Goal: Information Seeking & Learning: Compare options

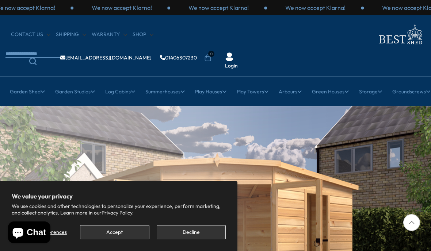
click at [116, 229] on button "Accept" at bounding box center [114, 232] width 69 height 14
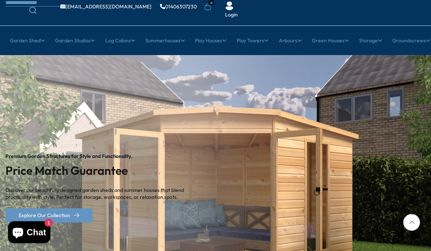
scroll to position [53, 0]
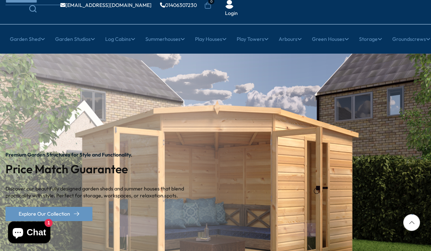
click at [262, 206] on link "10x20 Sheds" at bounding box center [264, 212] width 30 height 13
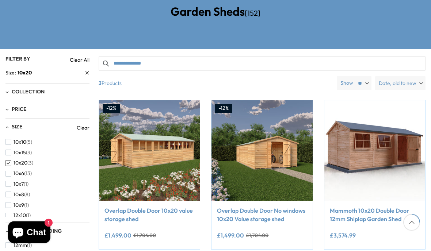
scroll to position [137, 0]
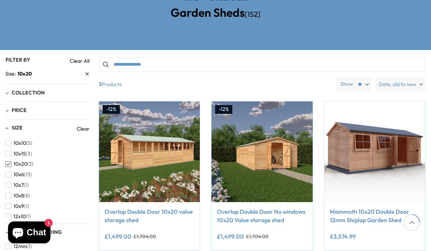
click at [120, 141] on img at bounding box center [149, 152] width 101 height 101
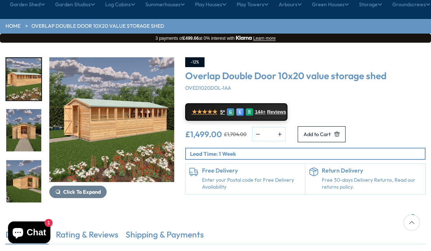
scroll to position [88, 0]
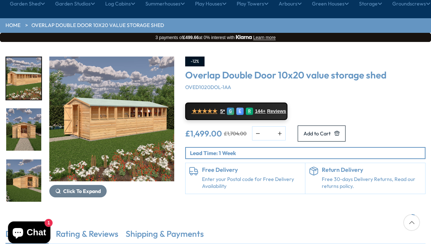
click at [246, 167] on h6 "Free Delivery" at bounding box center [252, 170] width 100 height 7
click at [217, 176] on link "Enter your Postal code for Free Delivery Availability" at bounding box center [252, 183] width 100 height 14
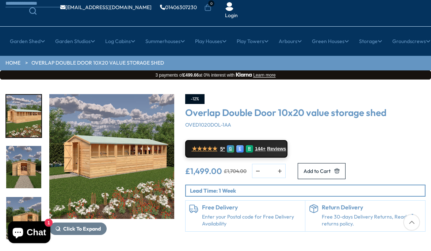
scroll to position [50, 0]
click at [67, 157] on link "Workshops" at bounding box center [69, 163] width 26 height 13
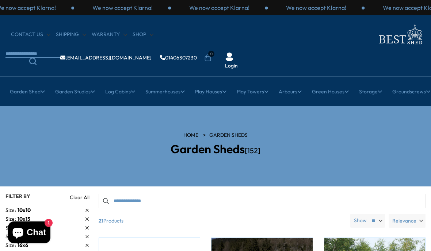
click at [72, 182] on link "Premium Sheds" at bounding box center [68, 188] width 37 height 13
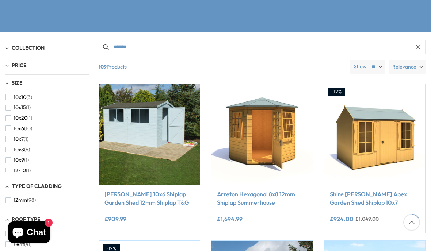
scroll to position [136, 0]
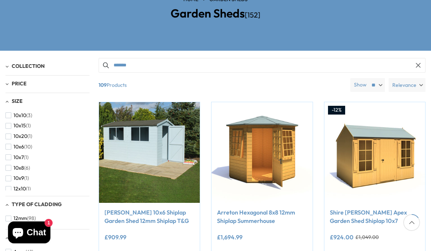
click at [12, 184] on button "12x10 (1)" at bounding box center [17, 189] width 25 height 11
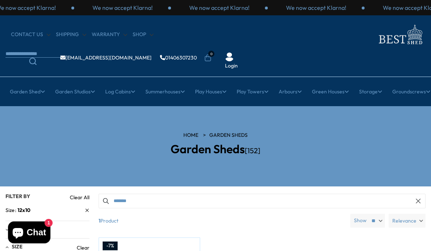
click at [70, 156] on link "Plastic Sheds" at bounding box center [68, 162] width 31 height 13
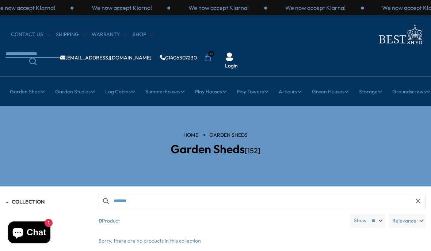
click at [62, 182] on link "Premium Sheds" at bounding box center [68, 188] width 37 height 13
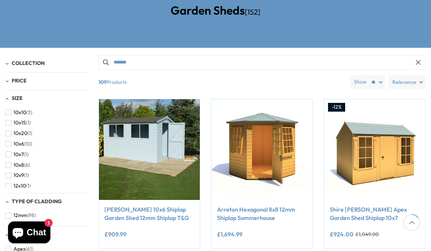
scroll to position [138, 0]
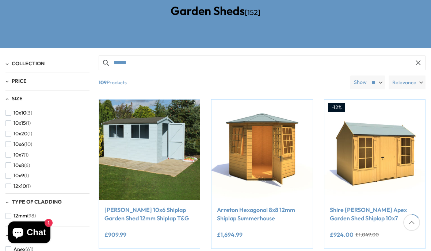
click at [15, 95] on span "Size" at bounding box center [17, 98] width 11 height 7
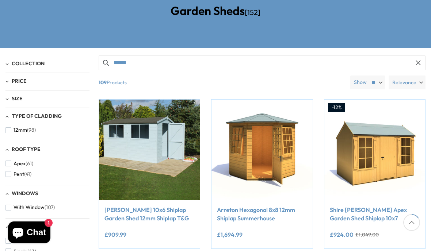
click at [14, 95] on span "Size" at bounding box center [17, 98] width 11 height 7
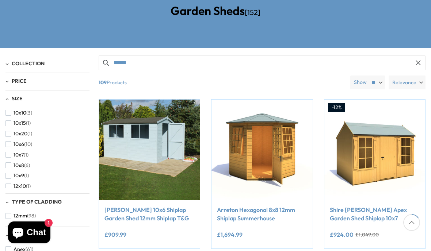
click at [13, 181] on button "12x10 (1)" at bounding box center [17, 186] width 25 height 11
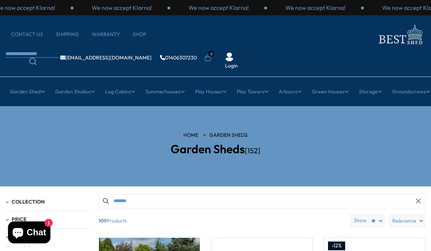
click at [62, 143] on link "Cheap 19mm Cabins" at bounding box center [69, 149] width 49 height 13
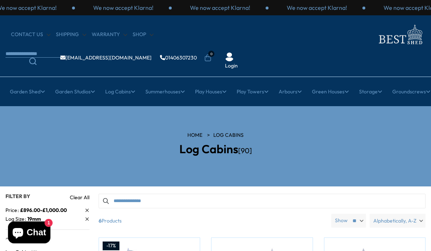
click at [159, 169] on link "Extra Large Sheds" at bounding box center [166, 175] width 45 height 13
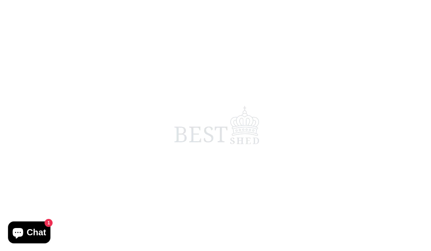
scroll to position [136, 0]
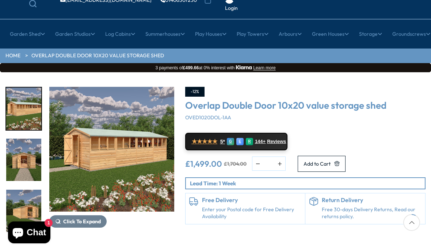
scroll to position [119, 0]
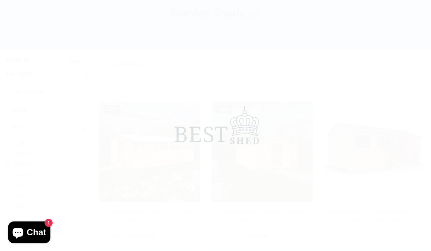
scroll to position [137, 0]
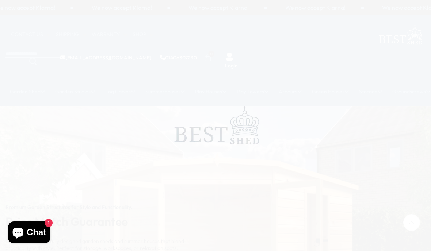
scroll to position [84, 0]
